Goal: Task Accomplishment & Management: Use online tool/utility

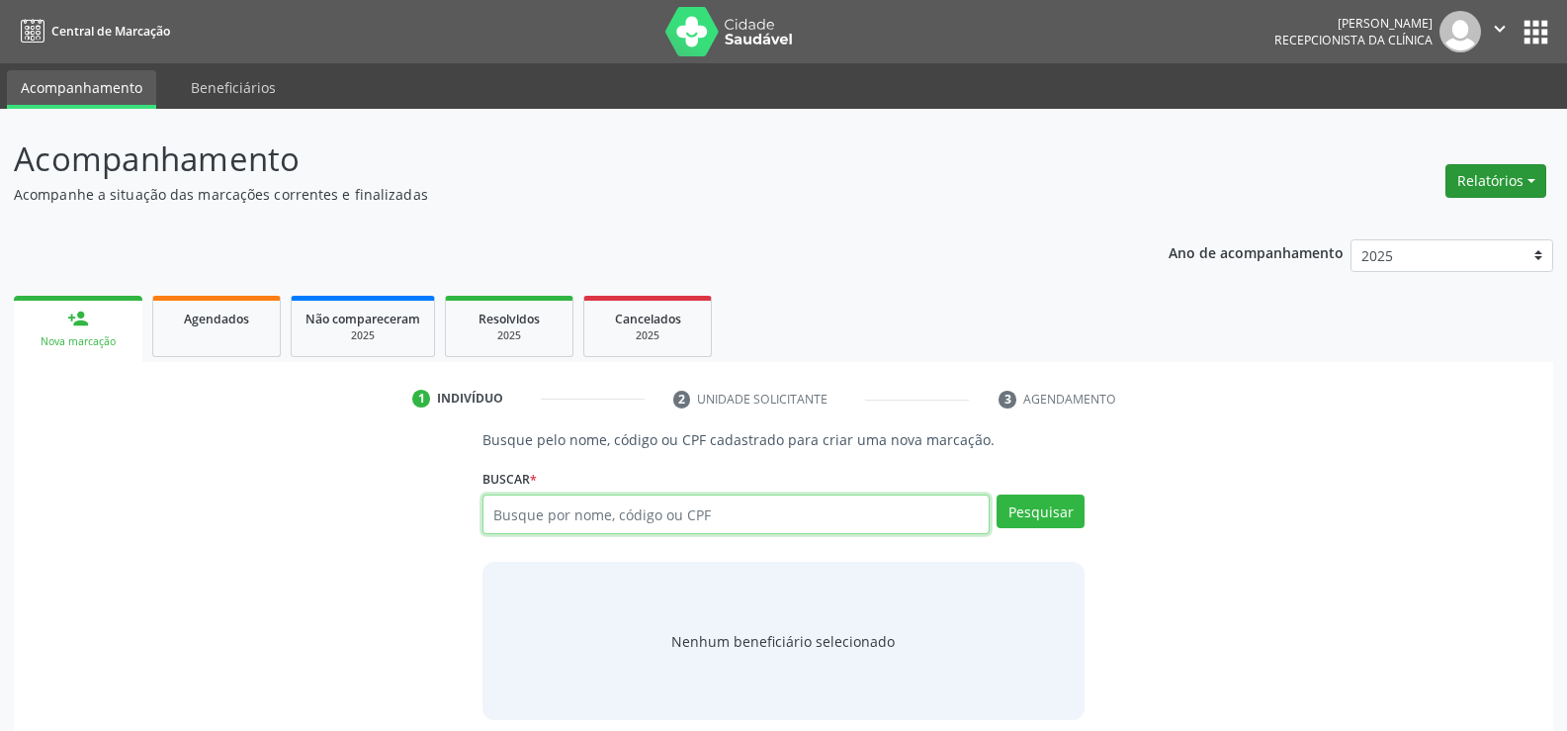
click at [1497, 181] on button "Relatórios" at bounding box center [1496, 181] width 101 height 34
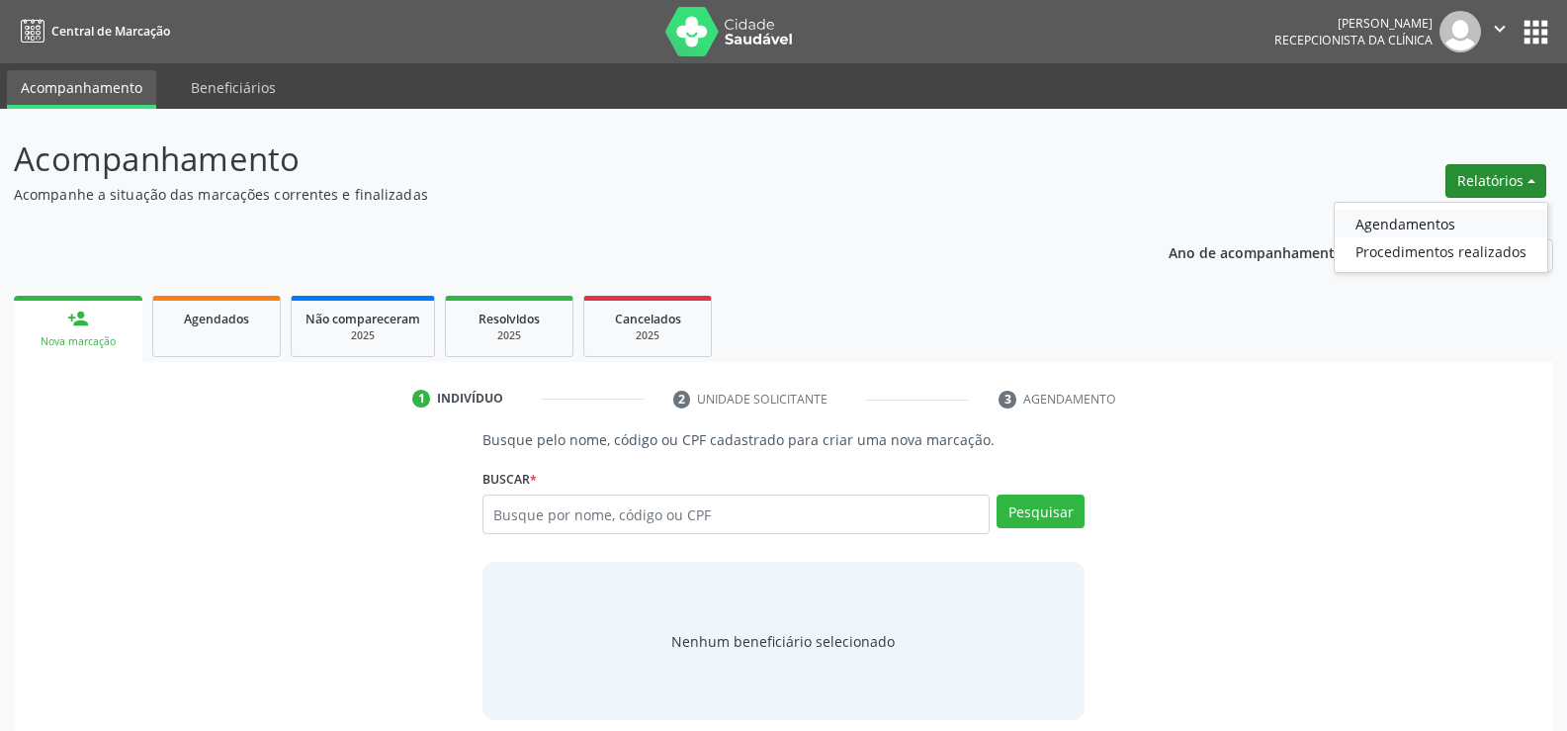
click at [1413, 223] on link "Agendamentos" at bounding box center [1441, 224] width 213 height 28
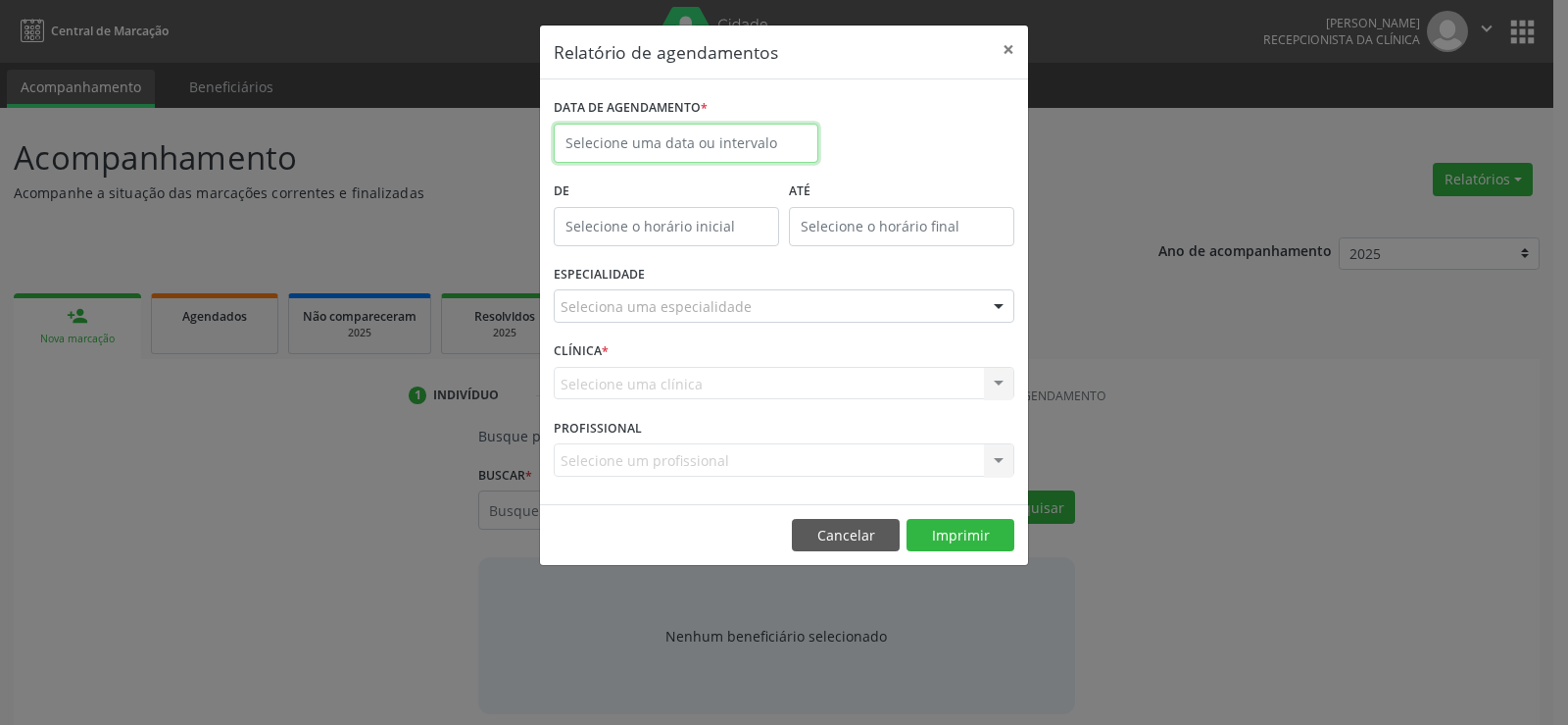
click at [728, 141] on input "text" at bounding box center [686, 144] width 265 height 40
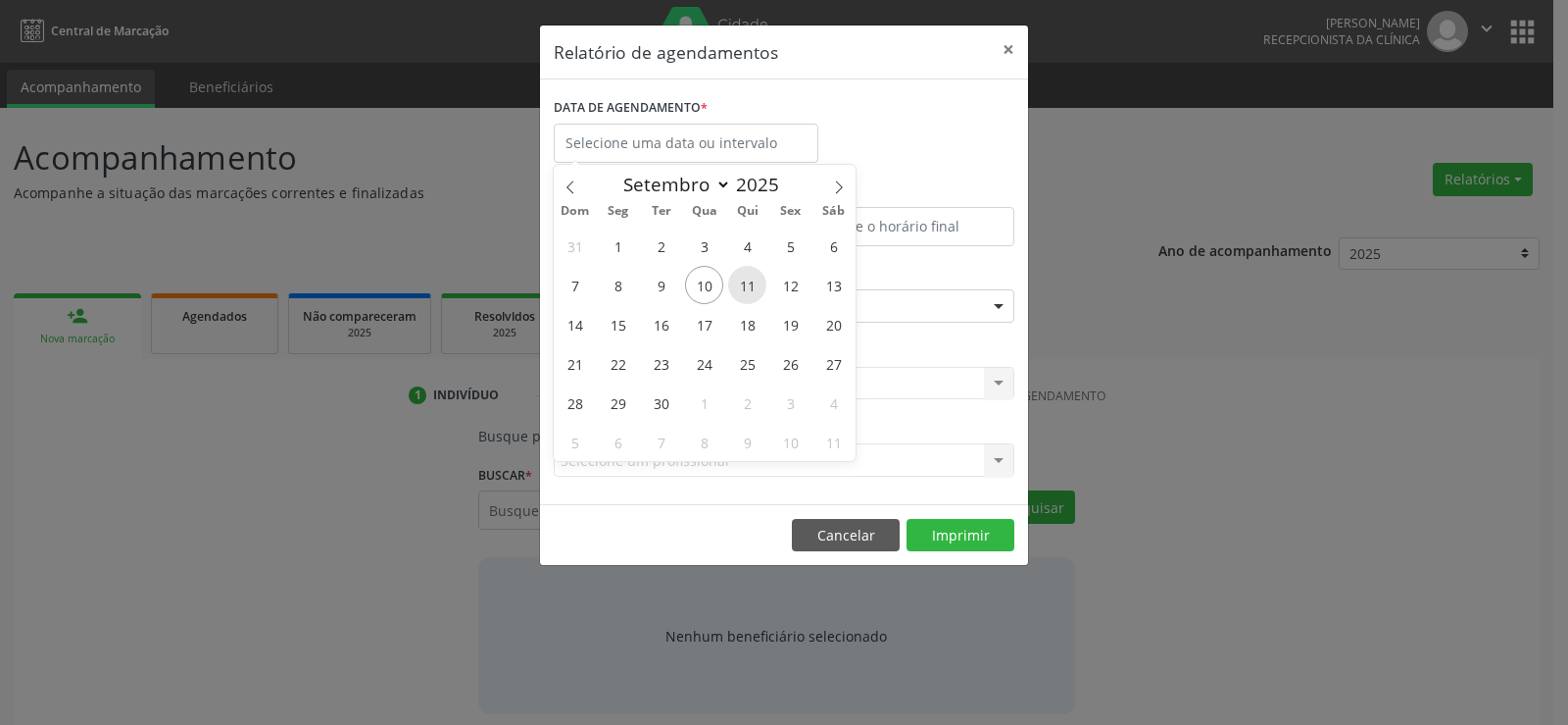
click at [742, 293] on span "11" at bounding box center [747, 285] width 39 height 39
type input "[DATE]"
click at [742, 293] on span "11" at bounding box center [747, 285] width 39 height 39
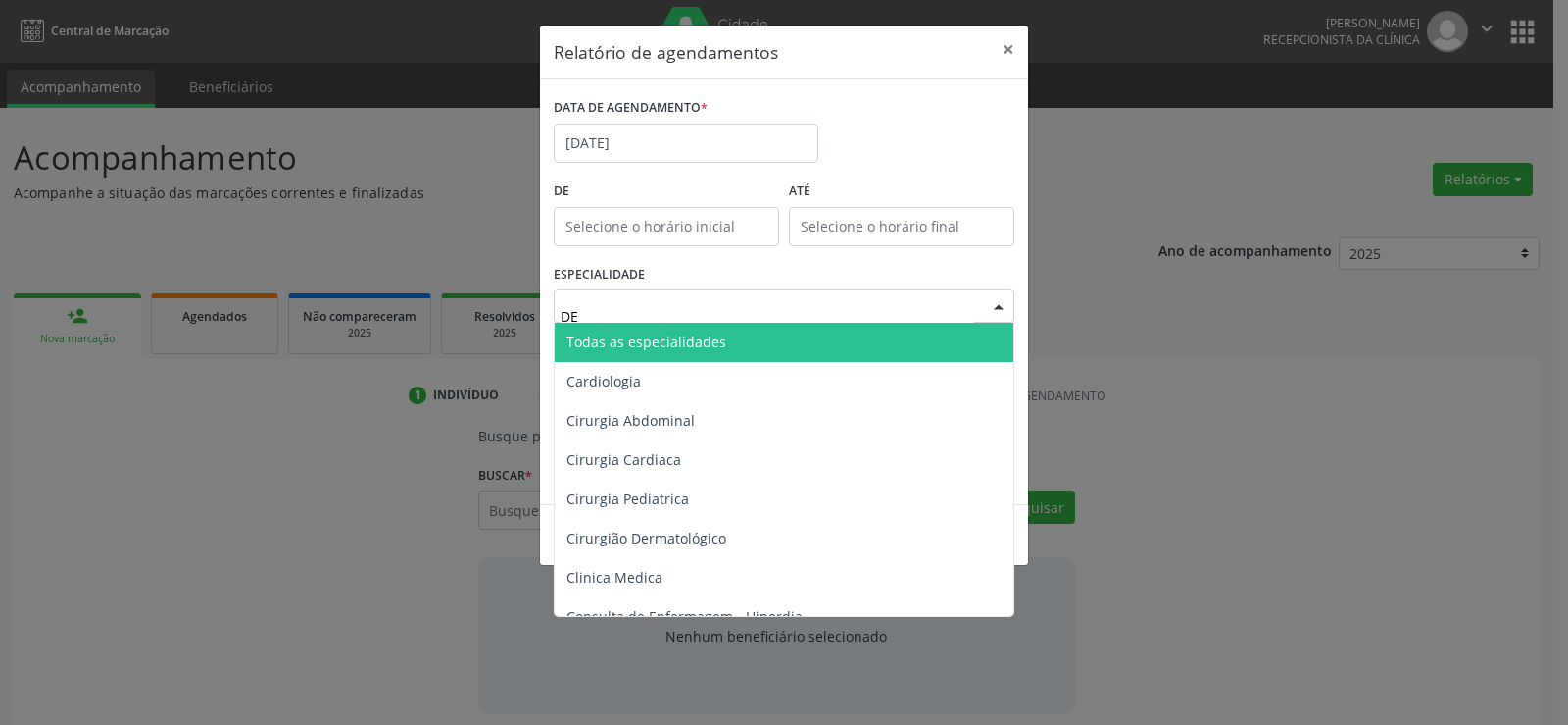
type input "DEN"
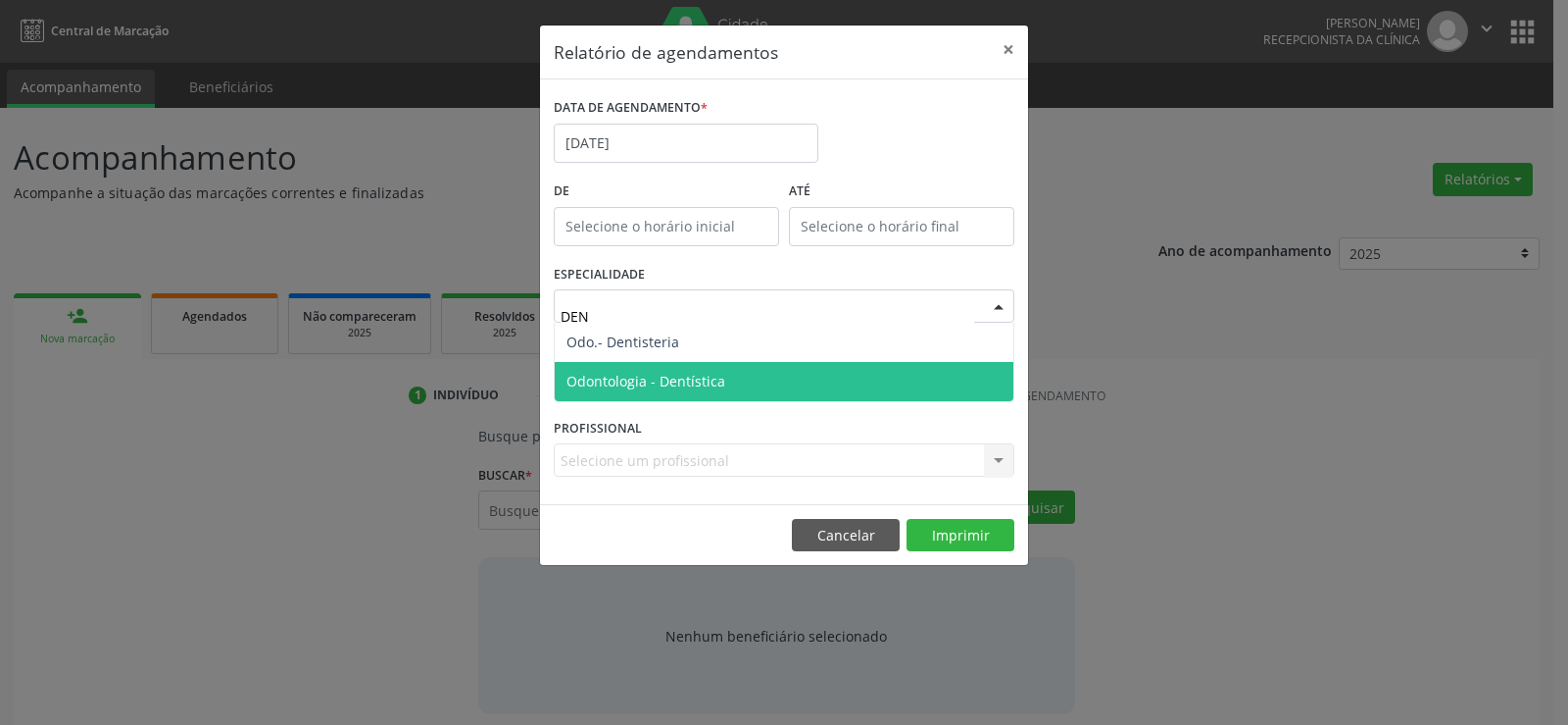
click at [667, 368] on span "Odontologia - Dentística" at bounding box center [784, 382] width 459 height 40
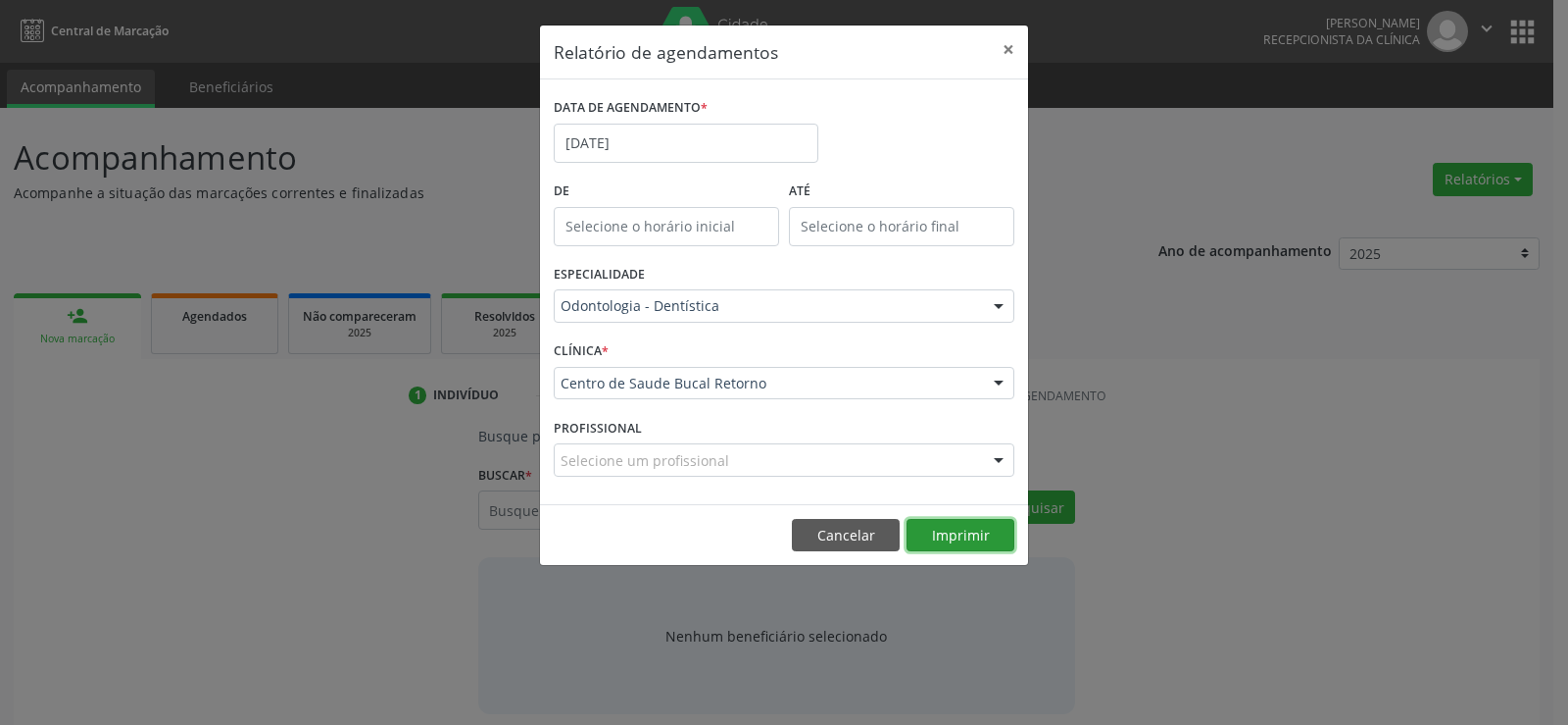
click at [970, 526] on button "Imprimir" at bounding box center [960, 536] width 108 height 34
click at [833, 546] on button "Cancelar" at bounding box center [845, 536] width 108 height 34
